Goal: Transaction & Acquisition: Subscribe to service/newsletter

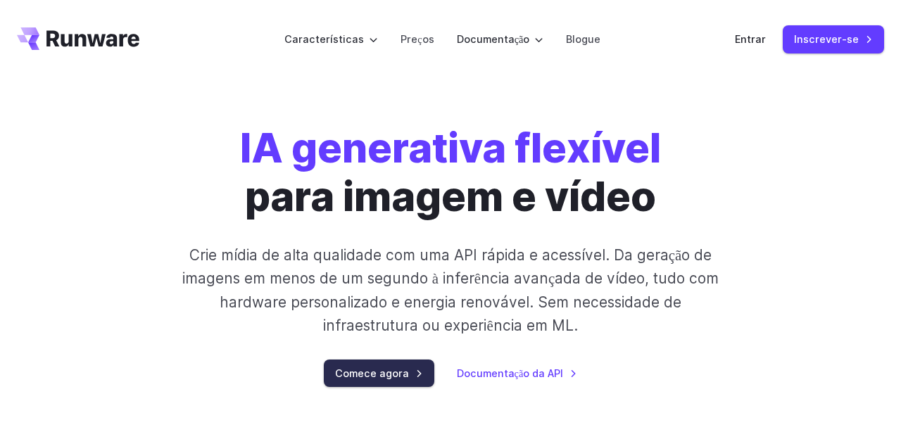
click at [402, 379] on font "Comece agora" at bounding box center [372, 374] width 74 height 12
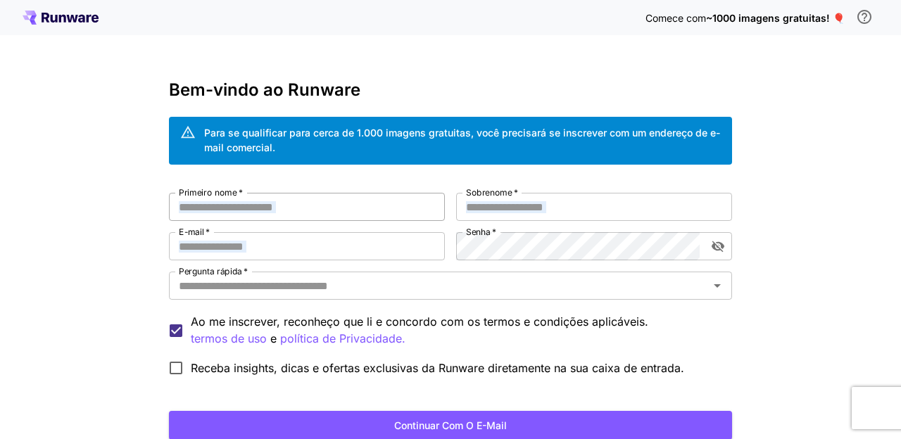
drag, startPoint x: 279, startPoint y: 268, endPoint x: 309, endPoint y: 199, distance: 76.0
click at [309, 199] on div "Primeiro nome   * Primeiro nome   * Sobrenome   * Sobrenome   * E-mail   * E-ma…" at bounding box center [450, 288] width 563 height 190
click at [477, 424] on font "Continuar com o e-mail" at bounding box center [450, 426] width 113 height 12
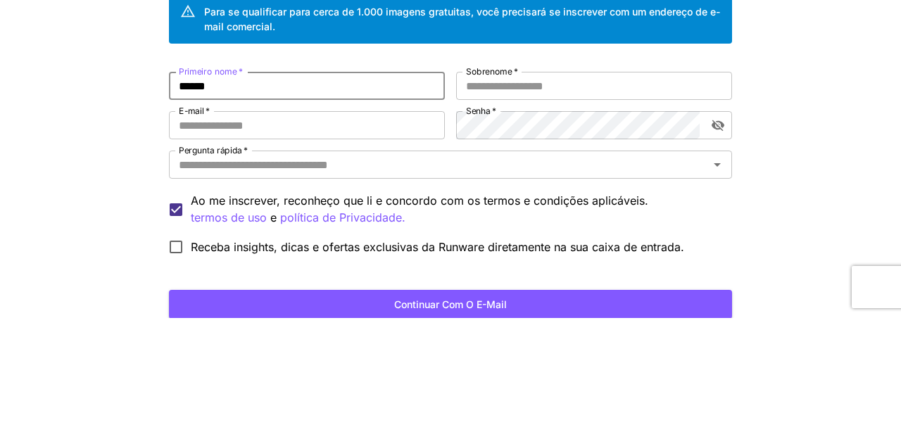
type input "******"
click at [811, 179] on div "Comece com ~1000 imagens gratuitas! 🎈 Bem-vindo ao Runware Para se qualificar p…" at bounding box center [450, 272] width 901 height 544
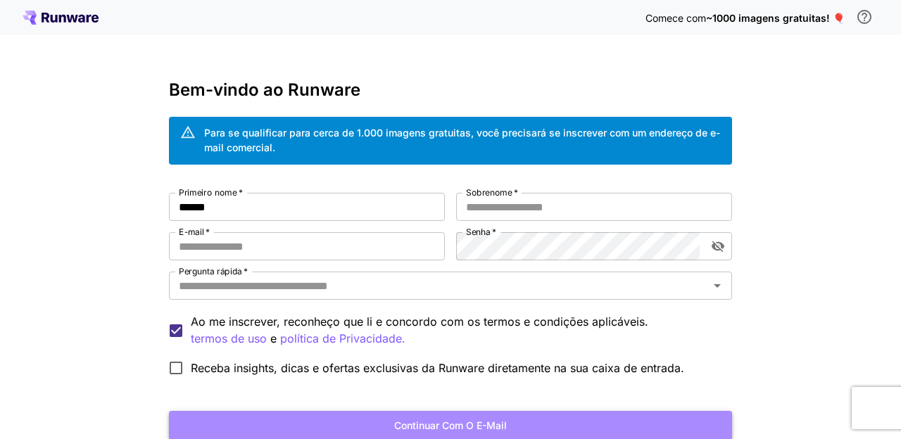
click at [400, 427] on font "Continuar com o e-mail" at bounding box center [450, 426] width 113 height 12
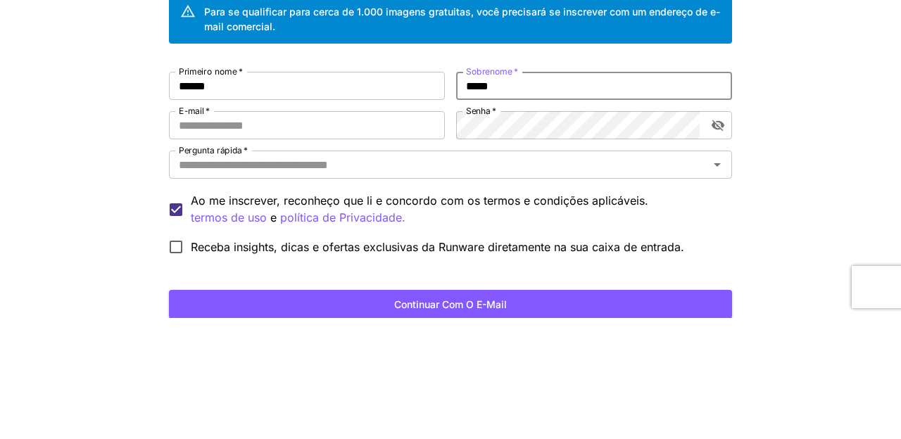
type input "*****"
click at [762, 218] on div "Comece com ~1000 imagens gratuitas! 🎈 Bem-vindo ao Runware Para se qualificar p…" at bounding box center [450, 272] width 901 height 544
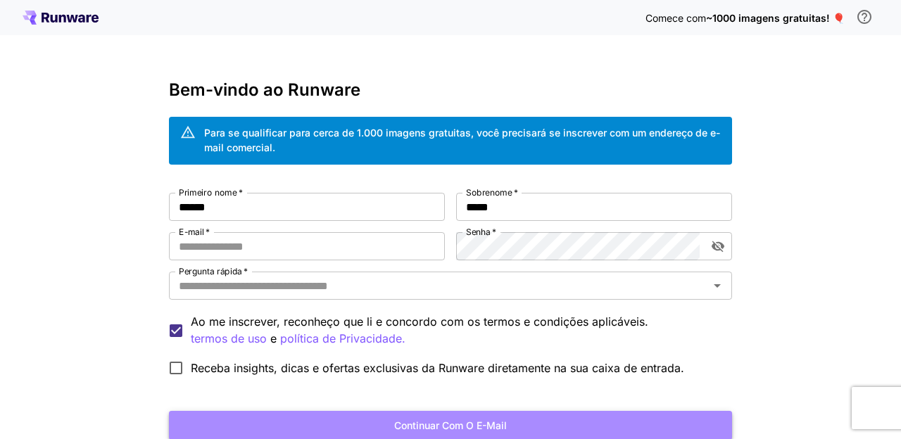
click at [434, 420] on font "Continuar com o e-mail" at bounding box center [450, 426] width 113 height 12
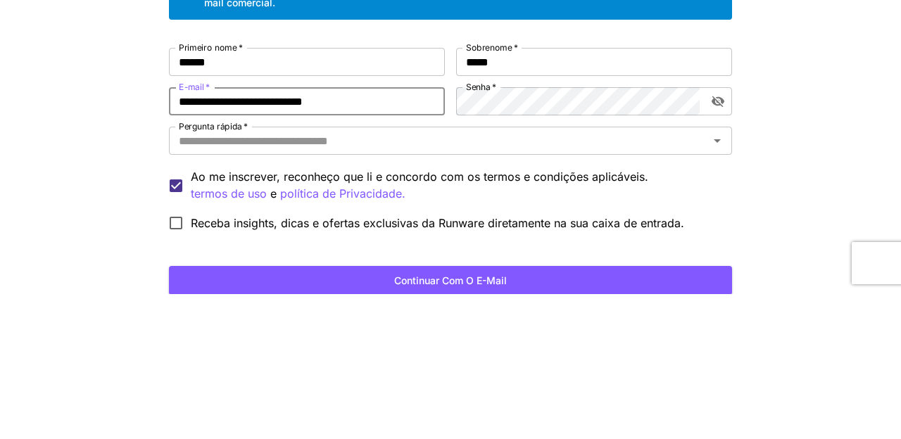
type input "**********"
click at [791, 258] on div "**********" at bounding box center [450, 272] width 901 height 544
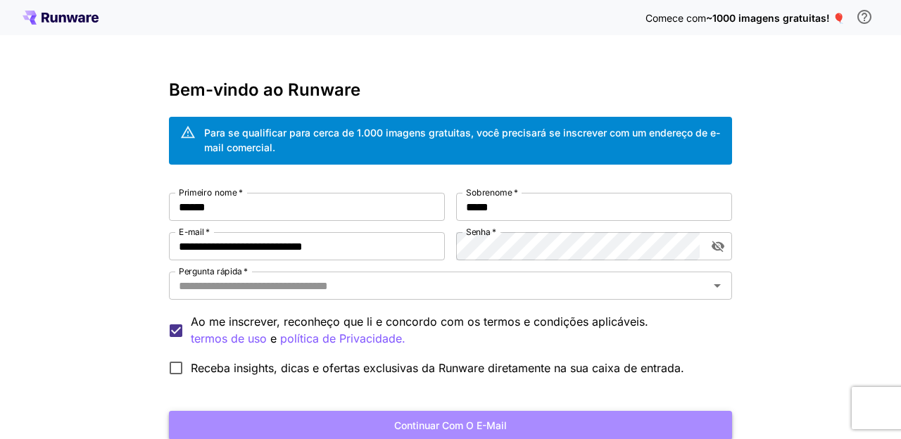
click at [449, 427] on font "Continuar com o e-mail" at bounding box center [450, 426] width 113 height 12
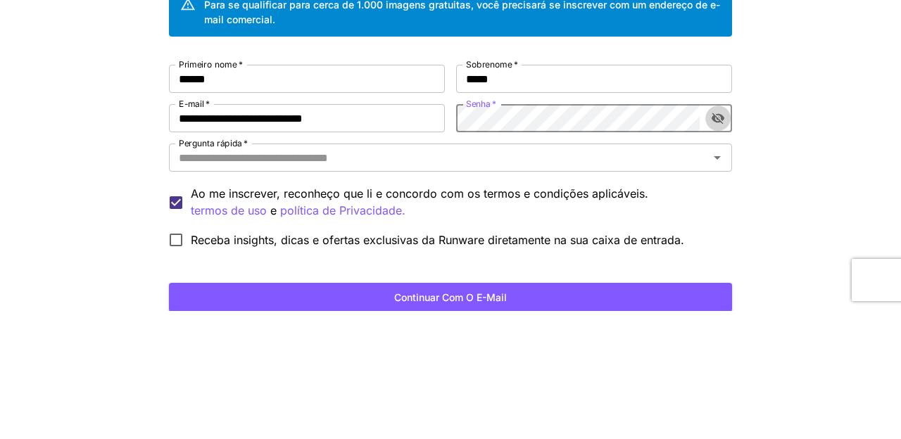
click at [722, 252] on icon "alternar a visibilidade da senha" at bounding box center [718, 246] width 14 height 14
click at [713, 247] on icon "alternar a visibilidade da senha" at bounding box center [718, 247] width 13 height 11
click at [714, 247] on icon "alternar a visibilidade da senha" at bounding box center [718, 246] width 13 height 9
click at [719, 288] on icon "Abrir" at bounding box center [717, 285] width 17 height 17
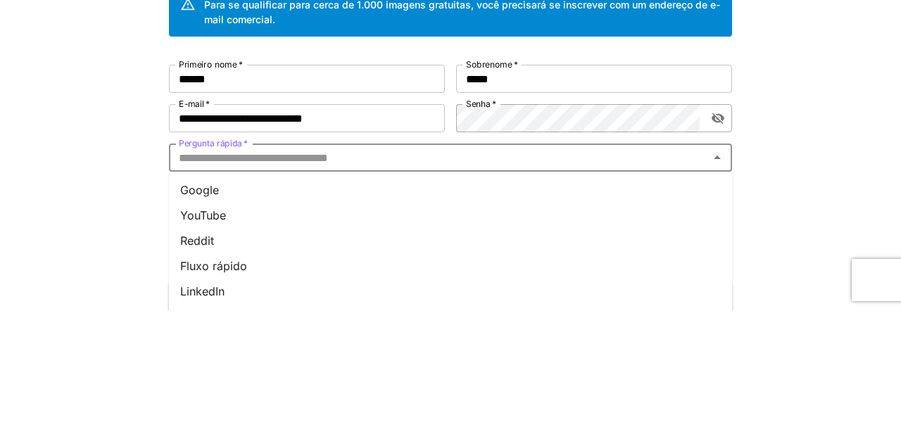
click at [812, 215] on div "**********" at bounding box center [450, 272] width 901 height 544
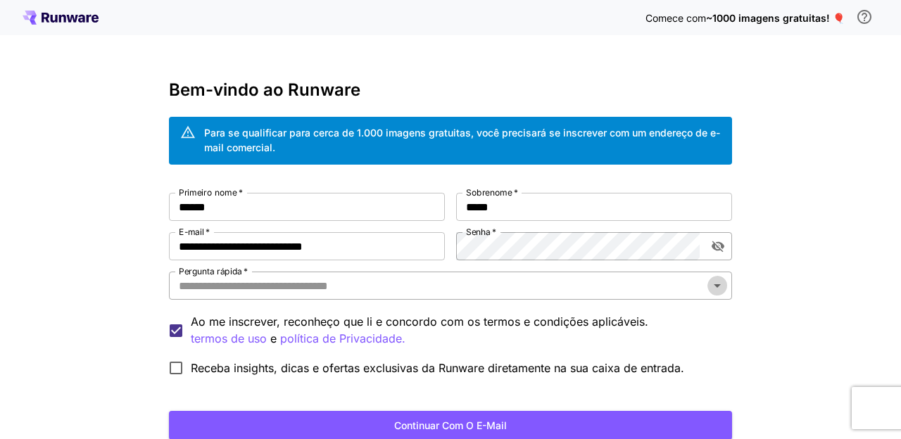
click at [713, 292] on icon "Open" at bounding box center [717, 285] width 17 height 17
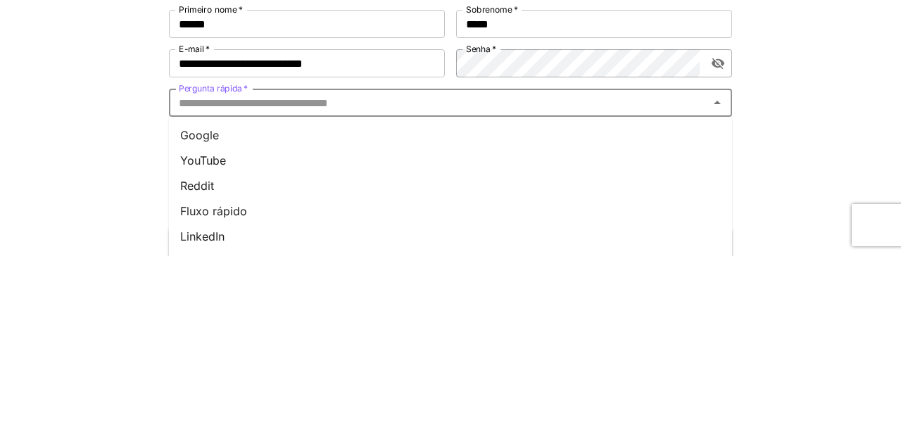
click at [227, 325] on li "Google" at bounding box center [450, 318] width 563 height 25
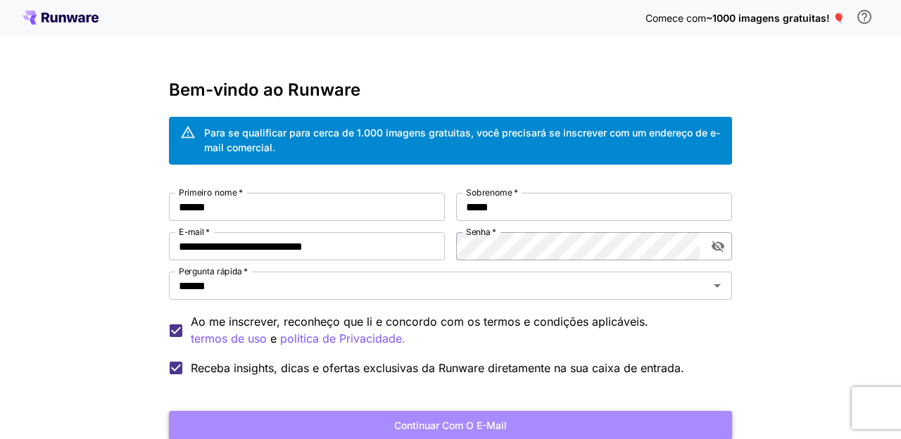
click at [437, 423] on font "Continuar com o e-mail" at bounding box center [450, 426] width 113 height 12
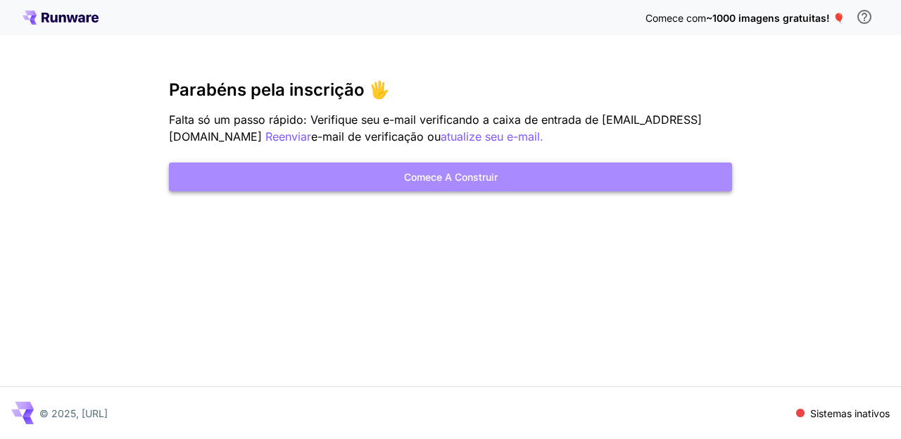
click at [470, 180] on font "Comece a construir" at bounding box center [451, 177] width 94 height 12
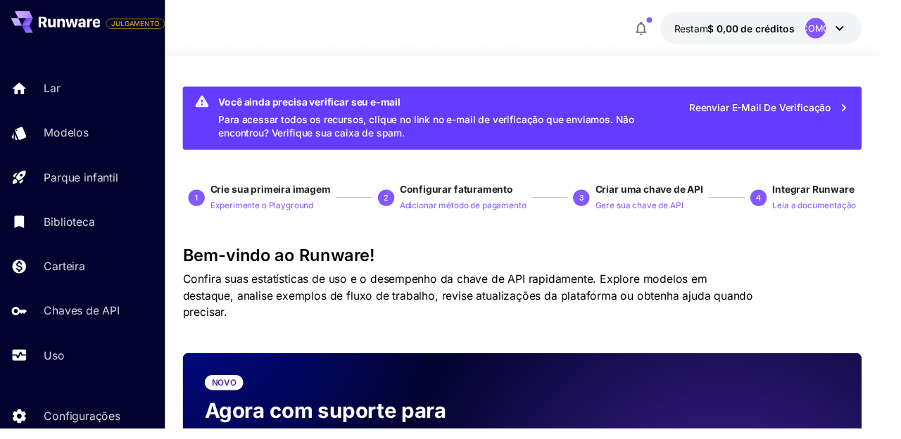
click at [858, 30] on icon at bounding box center [860, 28] width 17 height 17
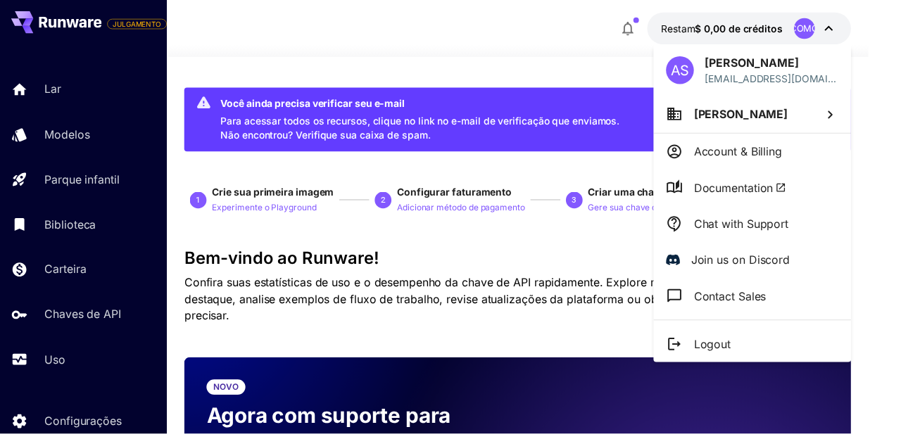
click at [842, 116] on icon at bounding box center [841, 116] width 5 height 8
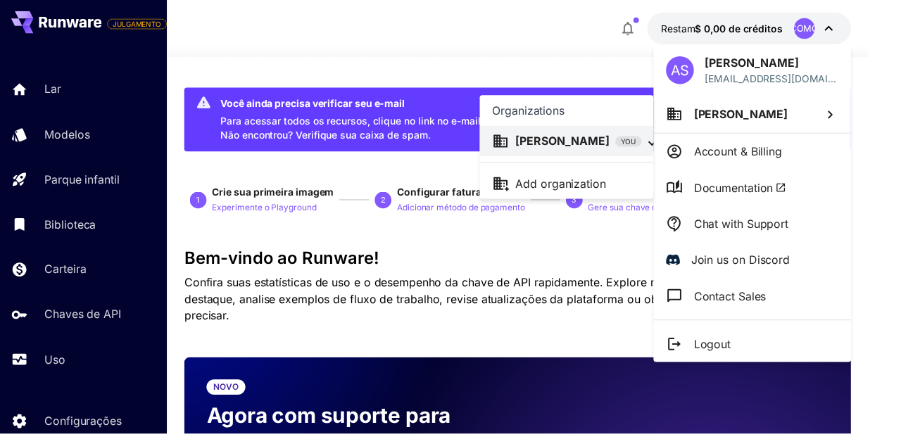
click at [889, 108] on div at bounding box center [450, 219] width 901 height 439
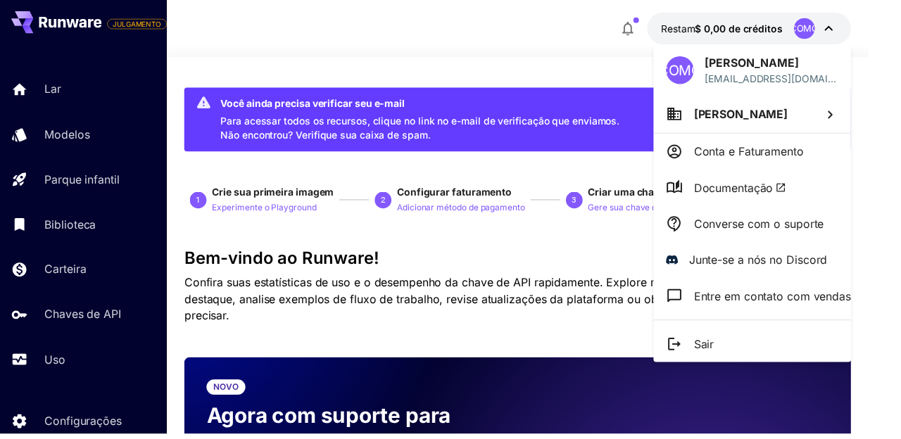
click at [817, 32] on div at bounding box center [450, 219] width 901 height 439
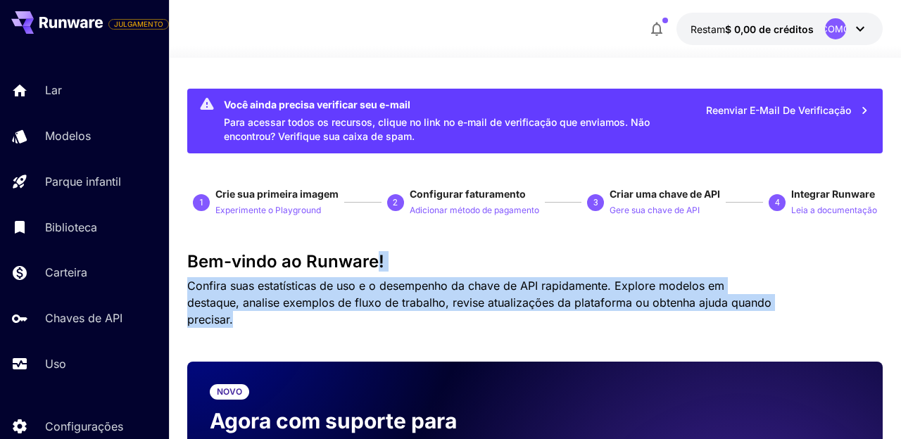
drag, startPoint x: 368, startPoint y: 321, endPoint x: 378, endPoint y: 227, distance: 94.3
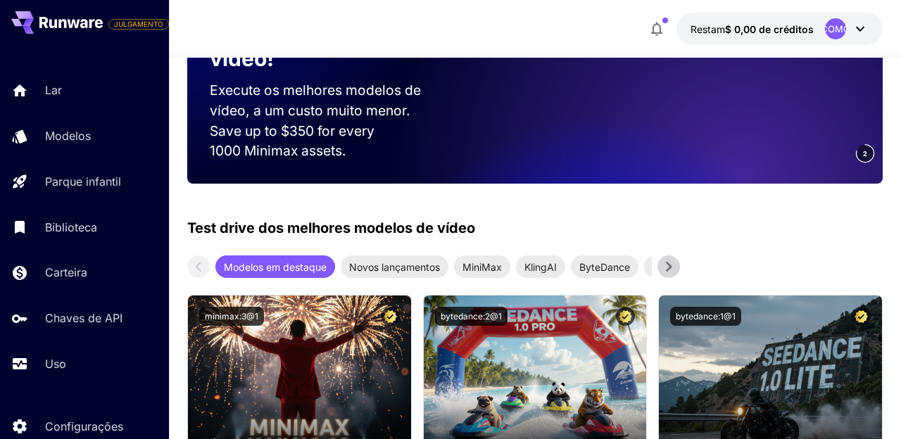
scroll to position [423, 0]
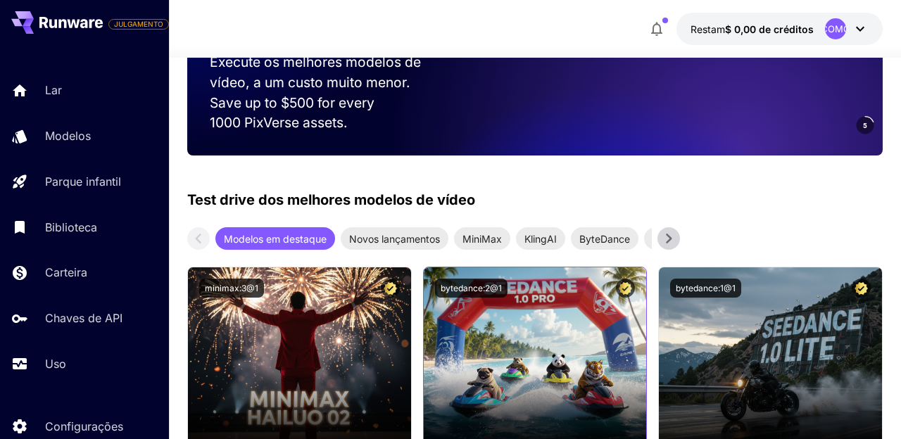
drag, startPoint x: 446, startPoint y: 296, endPoint x: 447, endPoint y: 268, distance: 28.9
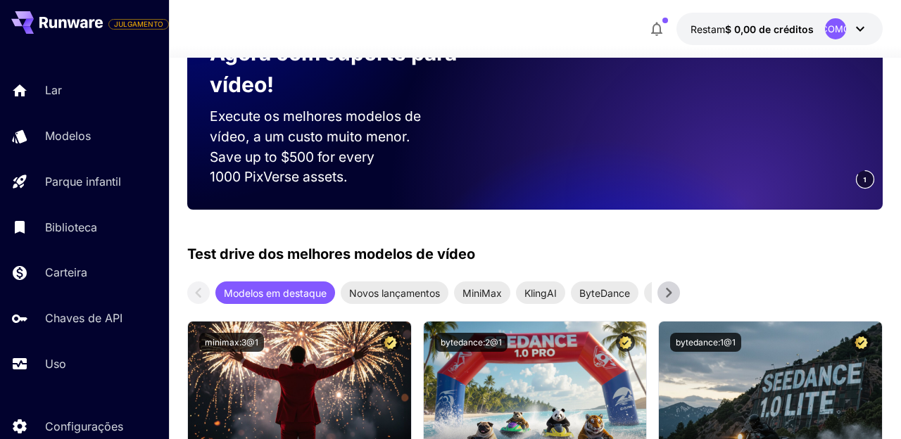
scroll to position [0, 0]
